Goal: Navigation & Orientation: Go to known website

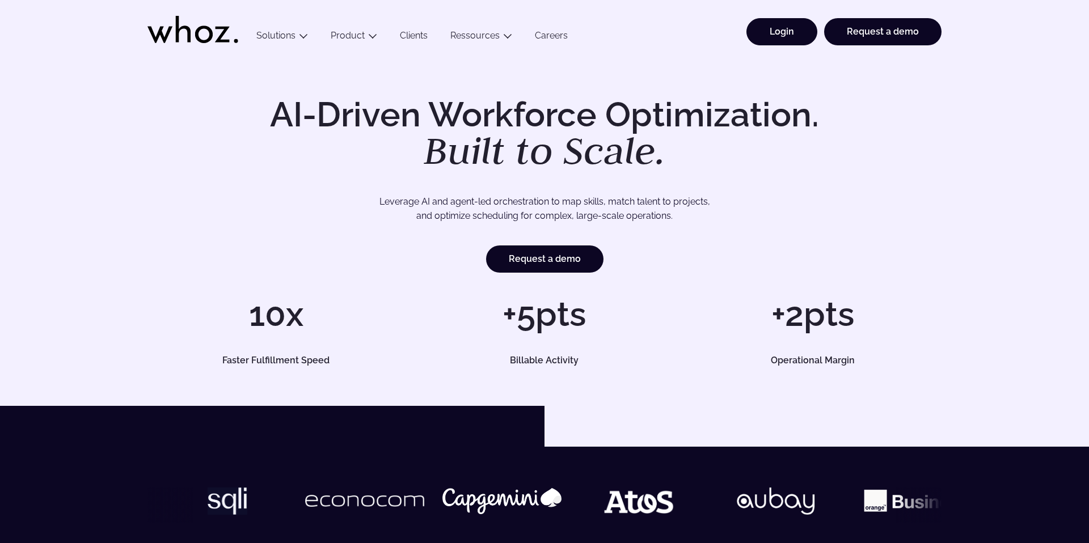
click at [773, 26] on link "Login" at bounding box center [781, 31] width 71 height 27
click at [790, 32] on link "Login" at bounding box center [781, 31] width 71 height 27
click at [763, 29] on link "Login" at bounding box center [781, 31] width 71 height 27
click at [772, 33] on link "Login" at bounding box center [781, 31] width 71 height 27
